Goal: Entertainment & Leisure: Consume media (video, audio)

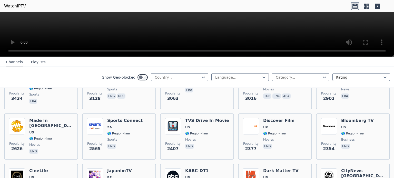
scroll to position [196, 0]
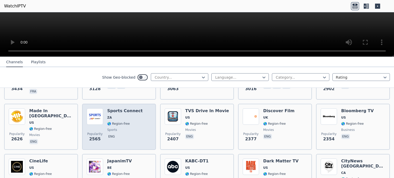
drag, startPoint x: 124, startPoint y: 126, endPoint x: 109, endPoint y: 117, distance: 17.6
click at [109, 122] on span "🌎 Region-free" at bounding box center [118, 124] width 23 height 4
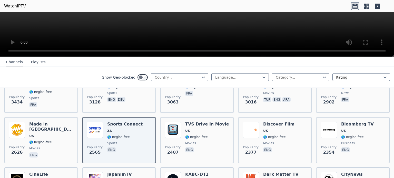
scroll to position [168, 0]
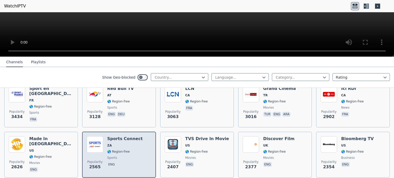
click at [120, 149] on div "Sports Connect ZA 🌎 Region-free sports eng" at bounding box center [124, 154] width 35 height 37
click at [129, 156] on span "sports" at bounding box center [124, 158] width 35 height 4
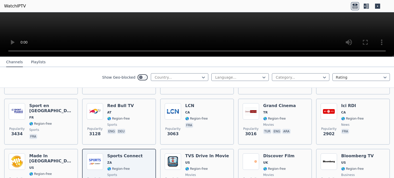
scroll to position [146, 0]
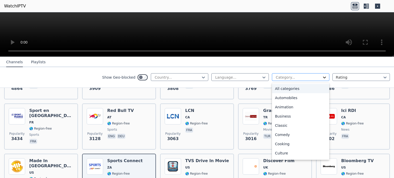
click at [322, 78] on icon at bounding box center [324, 77] width 5 height 5
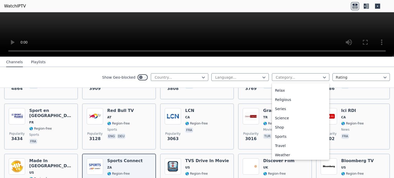
scroll to position [174, 0]
click at [279, 135] on div "Sports" at bounding box center [300, 135] width 57 height 9
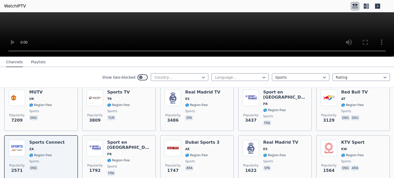
scroll to position [49, 0]
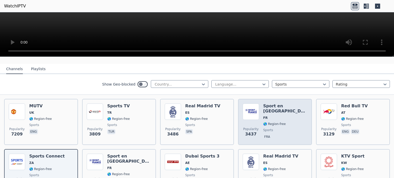
click at [274, 128] on span "sports" at bounding box center [285, 130] width 44 height 4
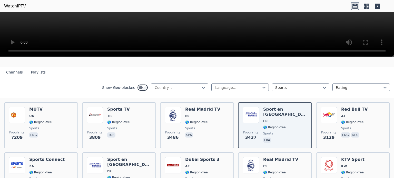
scroll to position [50, 0]
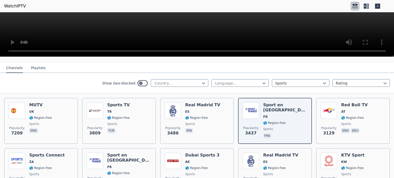
drag, startPoint x: 260, startPoint y: 122, endPoint x: 209, endPoint y: 62, distance: 77.7
click at [209, 63] on nav "Channels Playlists" at bounding box center [197, 68] width 394 height 10
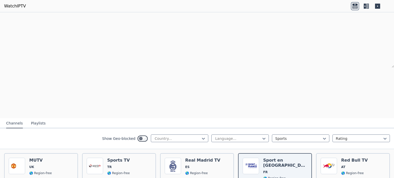
scroll to position [52, 0]
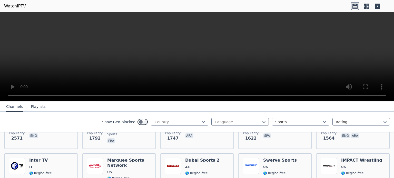
scroll to position [144, 0]
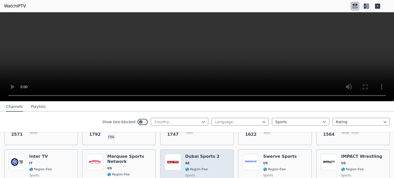
click at [195, 161] on span "AE" at bounding box center [202, 163] width 34 height 4
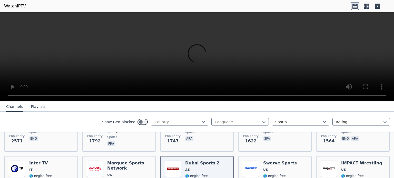
scroll to position [133, 0]
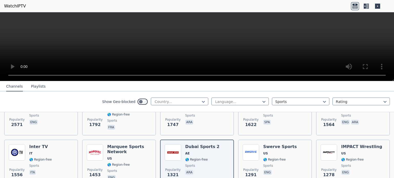
drag, startPoint x: 393, startPoint y: 100, endPoint x: 394, endPoint y: 80, distance: 20.0
click at [394, 80] on body "WatchIPTV WatchIPTV - Free IPTV streams from across the world WatchIPTV.xyz doe…" at bounding box center [197, 111] width 394 height 223
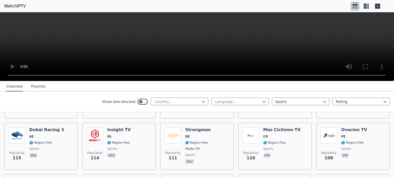
scroll to position [1032, 0]
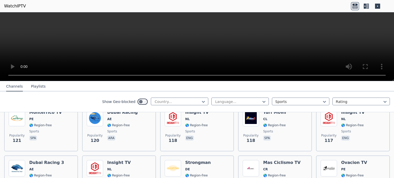
click at [335, 87] on nav "Channels Playlists" at bounding box center [197, 86] width 394 height 10
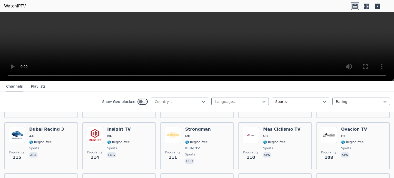
scroll to position [1068, 0]
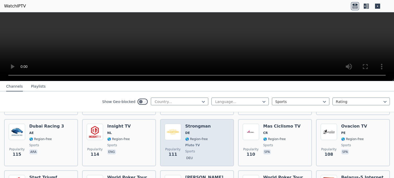
click at [200, 150] on span "sports" at bounding box center [198, 152] width 26 height 4
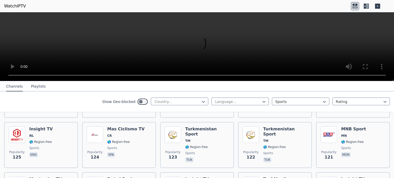
scroll to position [971, 0]
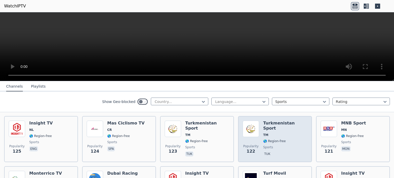
click at [287, 145] on span "sports" at bounding box center [285, 147] width 44 height 4
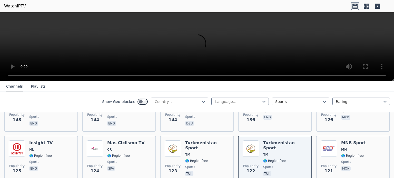
scroll to position [954, 0]
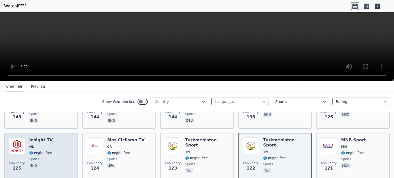
click at [50, 150] on div "Popularity 125 Insight TV NL 🌎 Region-free sports eng" at bounding box center [41, 156] width 65 height 37
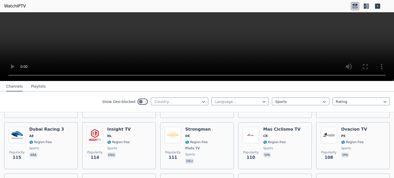
scroll to position [1056, 0]
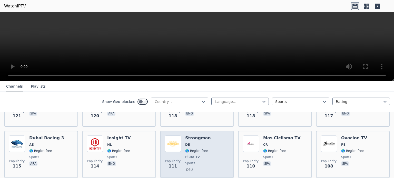
click at [209, 152] on div "Popularity 111 Strongman DE 🌎 Region-free Pluto TV sports deu" at bounding box center [197, 155] width 65 height 38
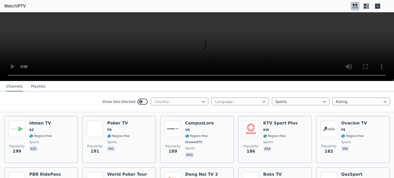
scroll to position [709, 0]
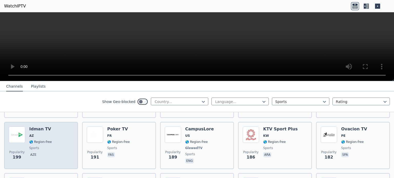
click at [48, 140] on span "🌎 Region-free" at bounding box center [40, 142] width 23 height 4
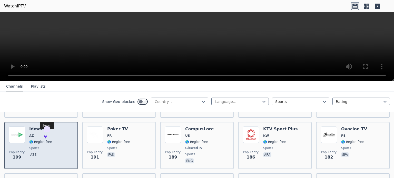
click at [58, 138] on div "Popularity 199 Idman TV AZ 🌎 Region-free sports aze" at bounding box center [41, 146] width 65 height 38
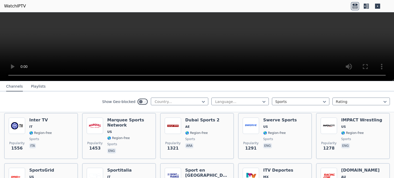
scroll to position [0, 0]
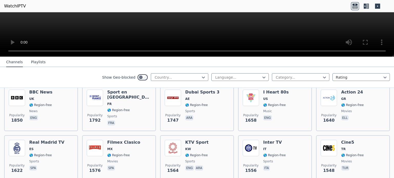
scroll to position [372, 0]
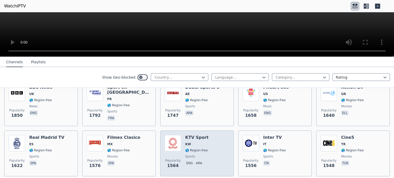
click at [193, 155] on span "sports" at bounding box center [196, 157] width 23 height 4
